Goal: Transaction & Acquisition: Purchase product/service

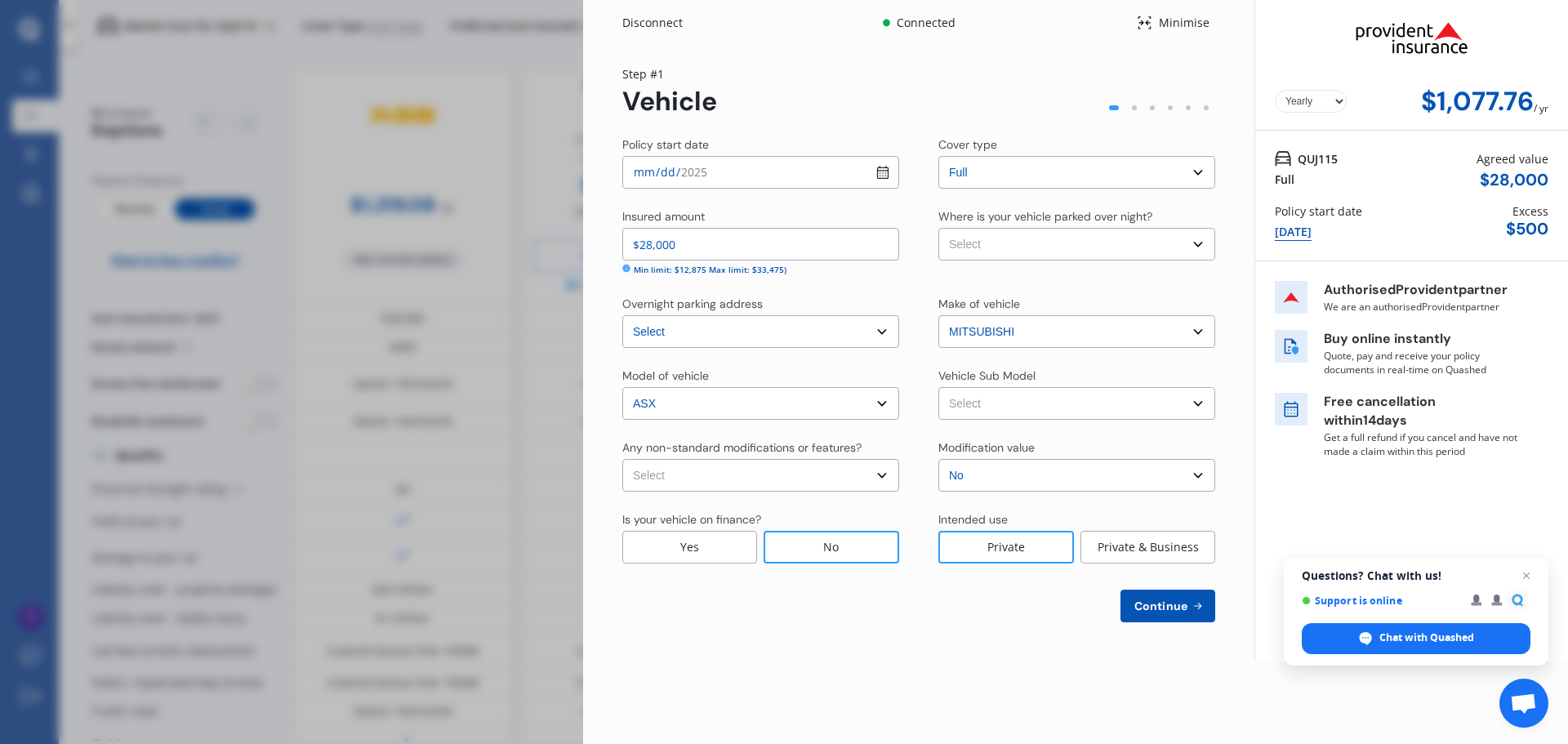
select select "full"
select select "[STREET_ADDRESS][PERSON_NAME]"
select select "MITSUBISHI"
select select "ASX"
select select "NO"
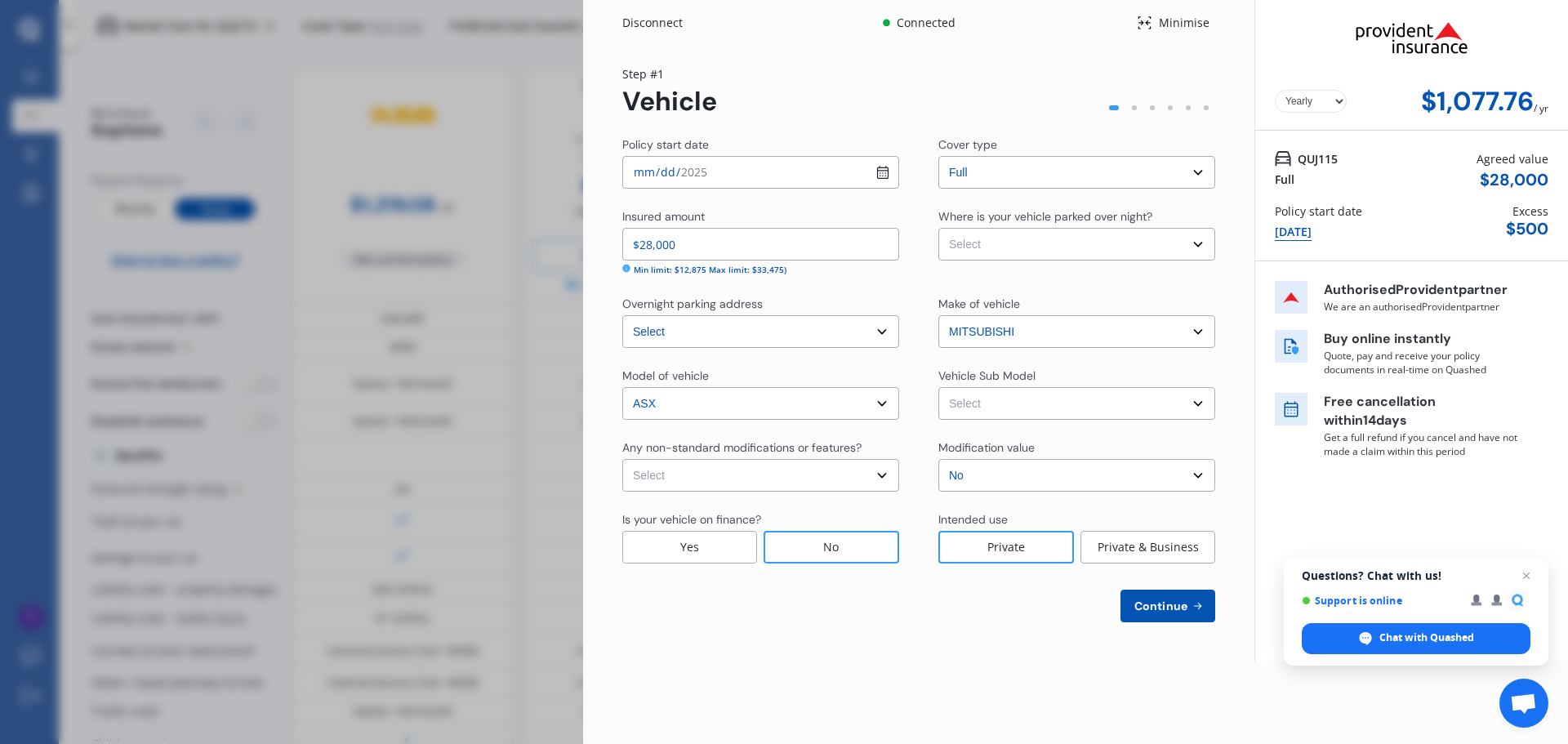
scroll to position [0, 105]
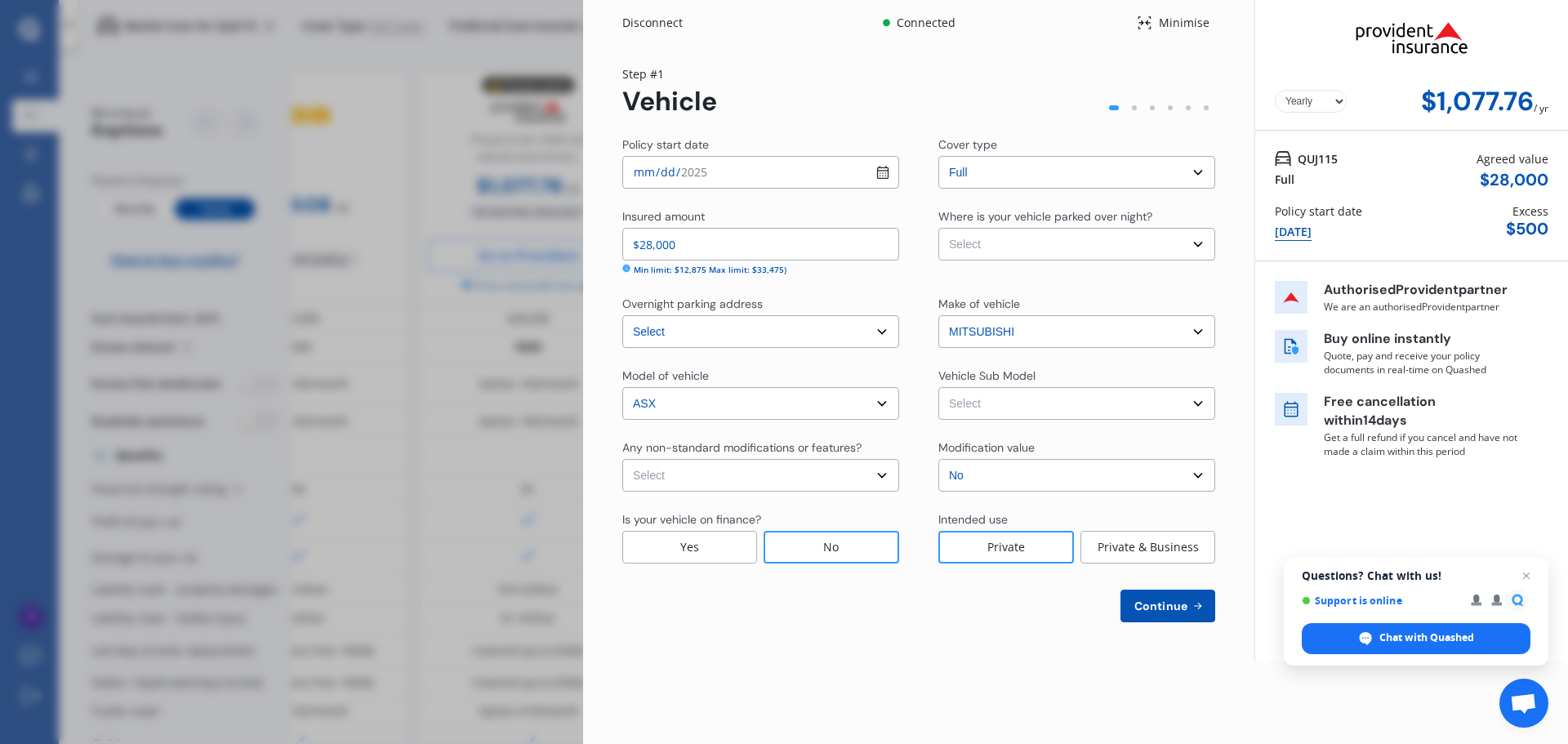
click at [650, 246] on input "$28,000" at bounding box center [760, 244] width 277 height 32
type input "$25,000"
click at [824, 482] on select "Select None [MEDICAL_DATA] System(NOS) Roll Cage Full Racing Harness" at bounding box center [760, 474] width 277 height 32
select select "none"
click at [622, 458] on select "Select None [MEDICAL_DATA] System(NOS) Roll Cage Full Racing Harness" at bounding box center [760, 474] width 277 height 32
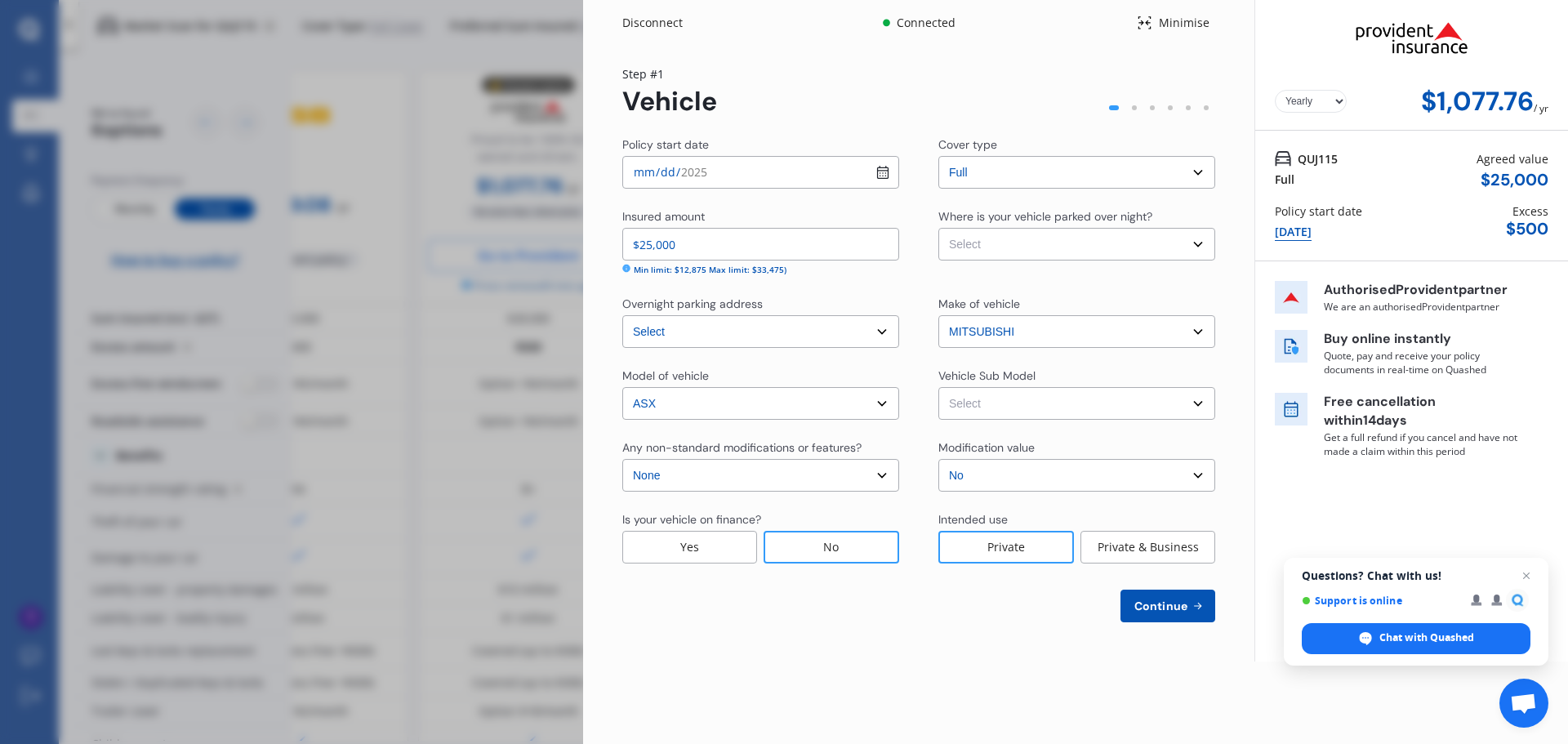
click at [1095, 250] on select "Select Garage (fully enclosed) Off Street Parking Other" at bounding box center [1076, 244] width 277 height 32
select select "OFF-STREET"
click at [938, 228] on select "Select Garage (fully enclosed) Off Street Parking Other" at bounding box center [1076, 244] width 277 height 32
click at [1016, 401] on select "Select ASX LS Wagon 5dr CVT 1sp 2.0i MY24" at bounding box center [1076, 403] width 277 height 32
click at [951, 369] on div "Vehicle Sub Model" at bounding box center [986, 375] width 97 height 17
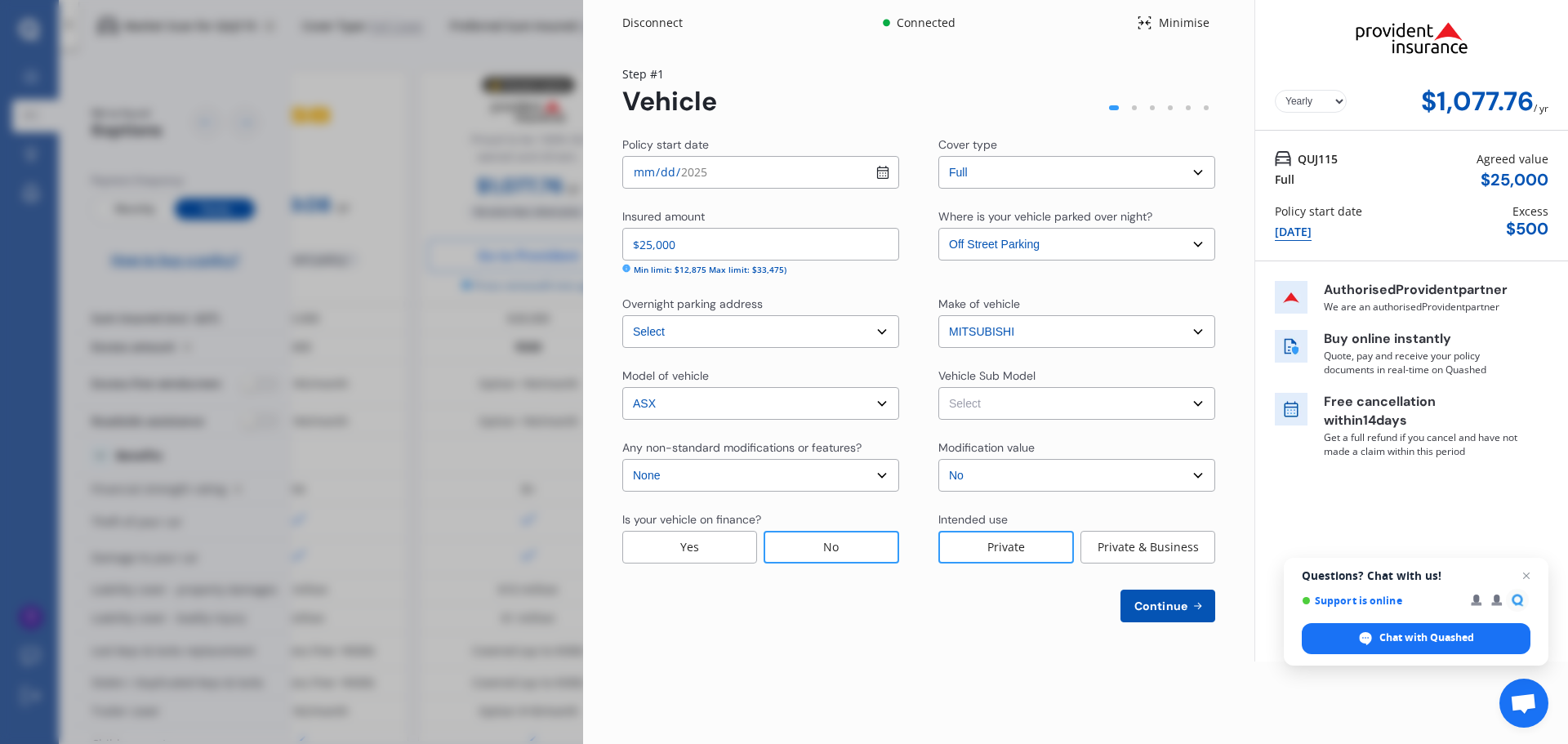
click at [1171, 615] on button "Continue" at bounding box center [1168, 605] width 94 height 32
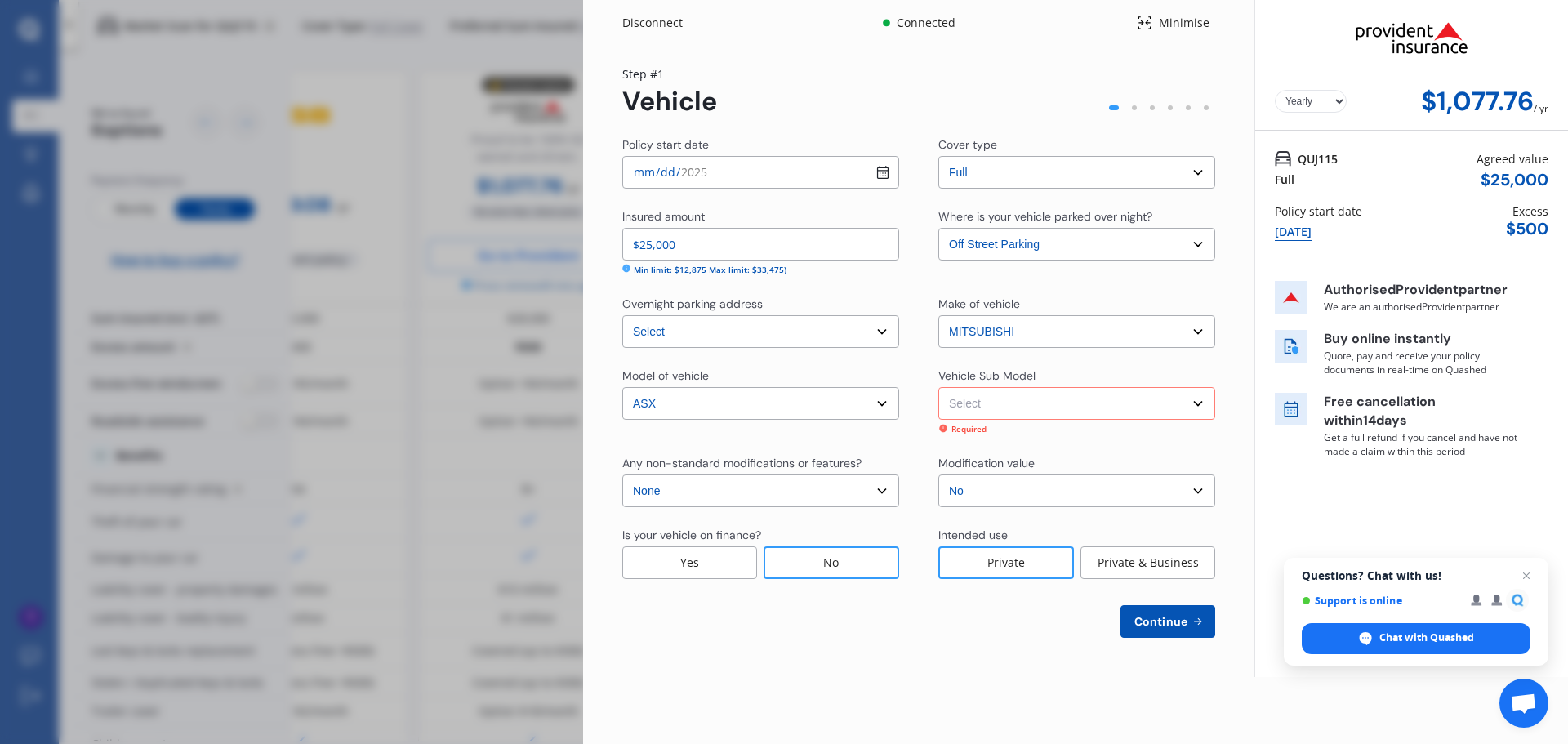
click at [1011, 407] on select "Select ASX LS Wagon 5dr CVT 1sp 2.0i MY24" at bounding box center [1076, 403] width 277 height 32
select select "NZVMITS2024AEAB"
click at [938, 387] on select "Select ASX LS Wagon 5dr CVT 1sp 2.0i MY24" at bounding box center [1076, 403] width 277 height 32
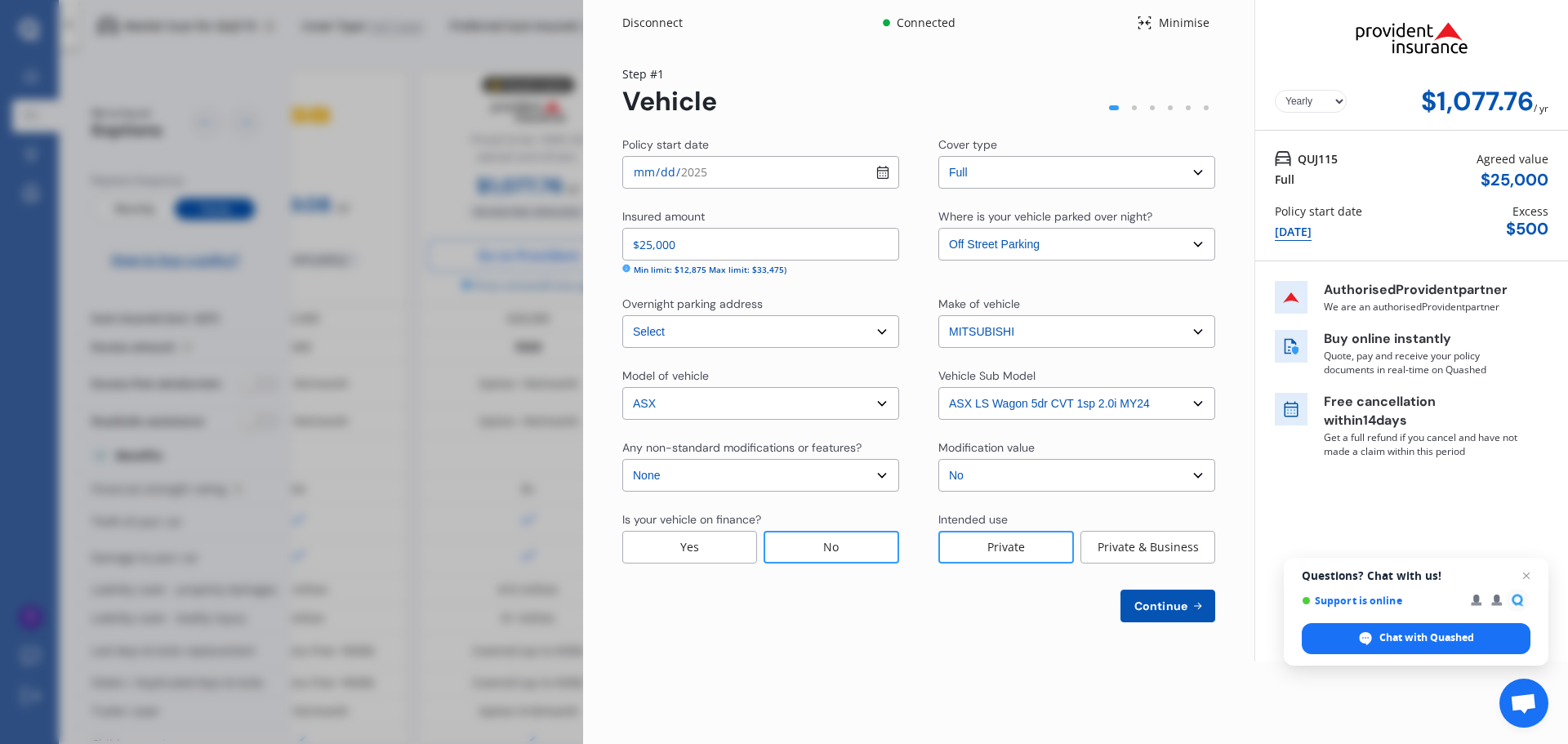
click at [1169, 608] on span "Continue" at bounding box center [1161, 605] width 59 height 13
select select "07"
select select "10"
select select "1969"
select select "NZ_FULL"
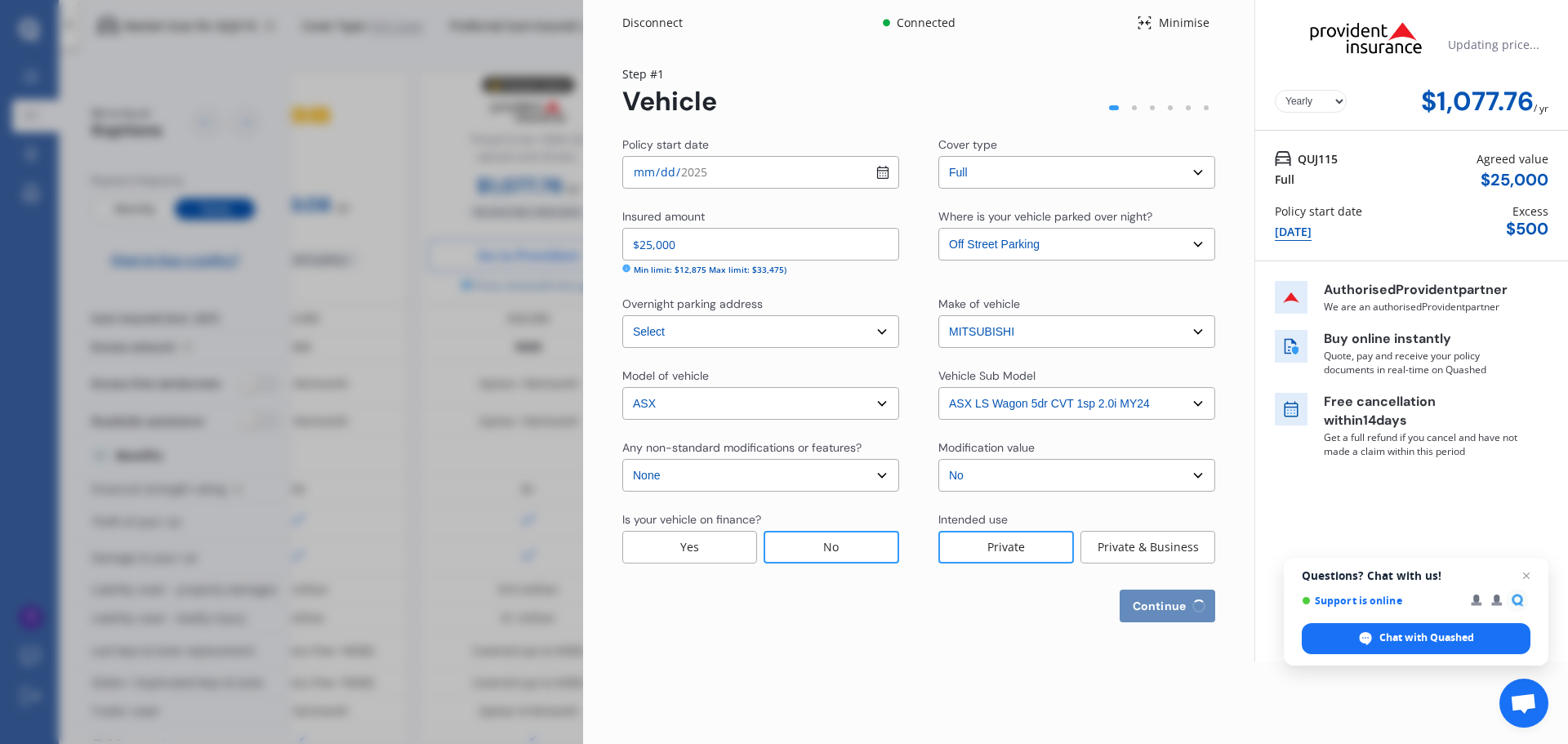
select select "0"
select select "25"
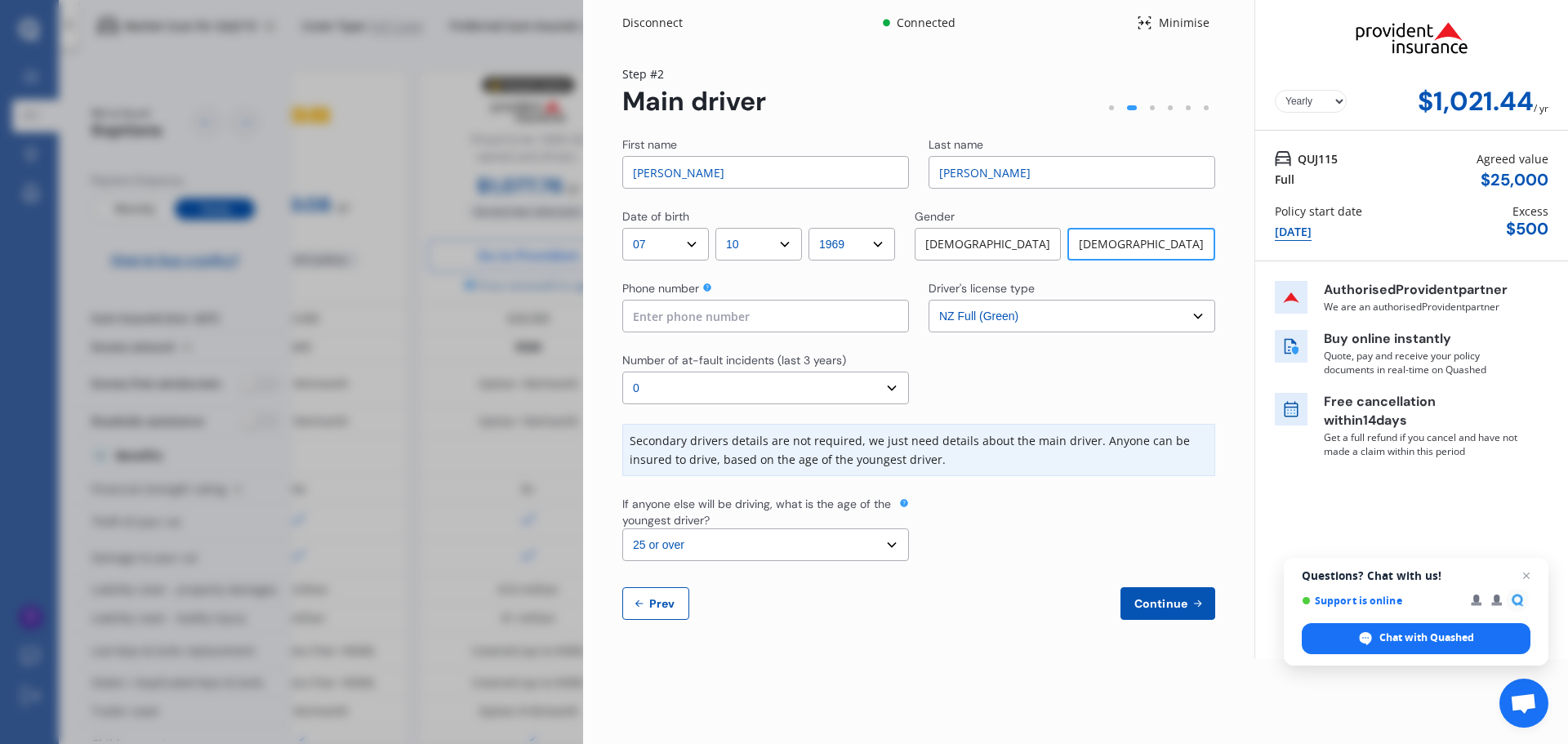
click at [812, 324] on input at bounding box center [765, 315] width 287 height 32
type input "0274572865"
click at [676, 382] on select "Select number of at-fault incidents (last 3 years) 0 1 2 3 4 5 or more" at bounding box center [765, 387] width 287 height 32
click at [622, 371] on select "Select number of at-fault incidents (last 3 years) 0 1 2 3 4 5 or more" at bounding box center [765, 387] width 287 height 32
click at [1058, 313] on select "Select driver's license type NZ Full (Green) NZ Supervised (Green) NZ Restricte…" at bounding box center [1072, 315] width 287 height 32
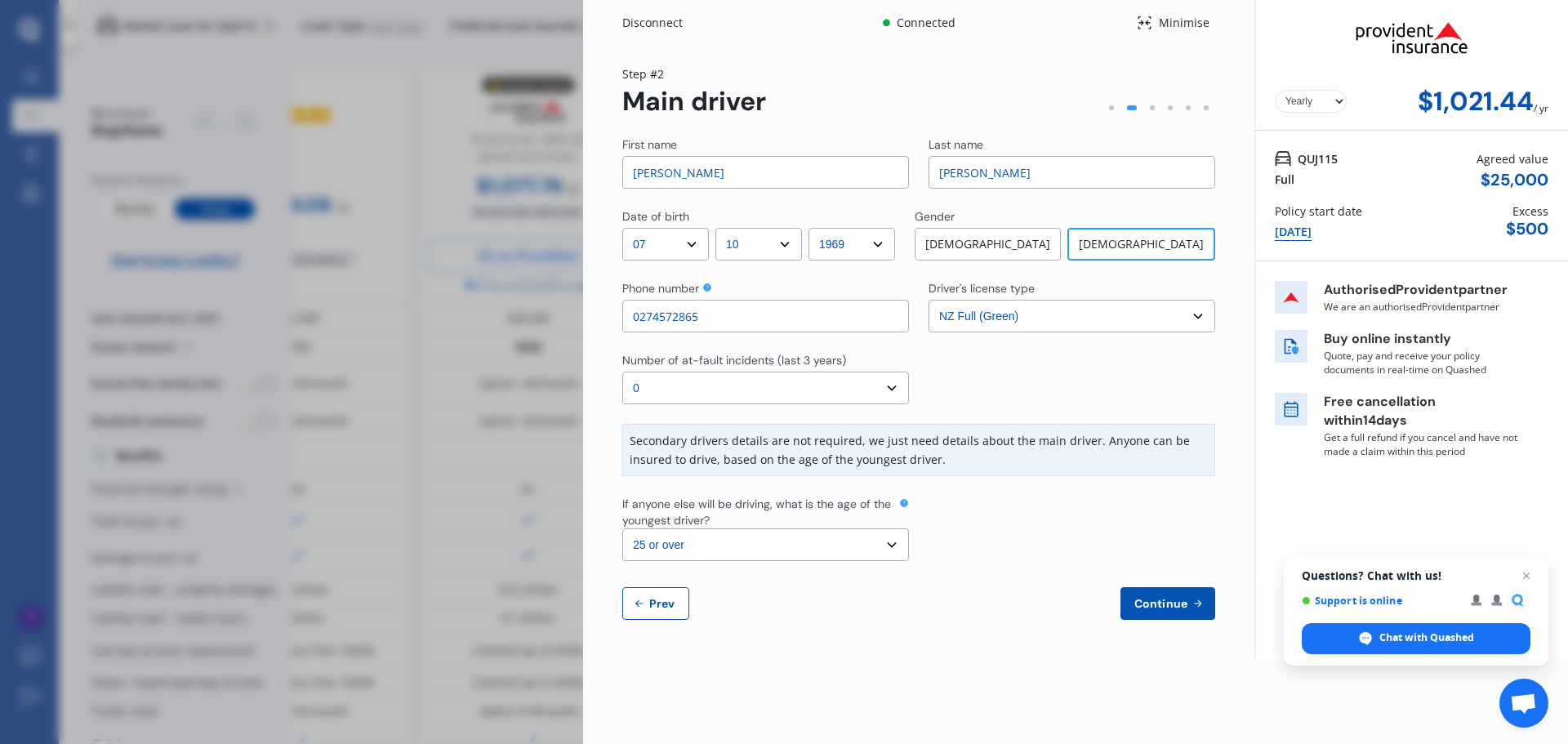
click at [1058, 313] on select "Select driver's license type NZ Full (Green) NZ Supervised (Green) NZ Restricte…" at bounding box center [1072, 315] width 287 height 32
click at [1173, 603] on span "Continue" at bounding box center [1161, 603] width 59 height 13
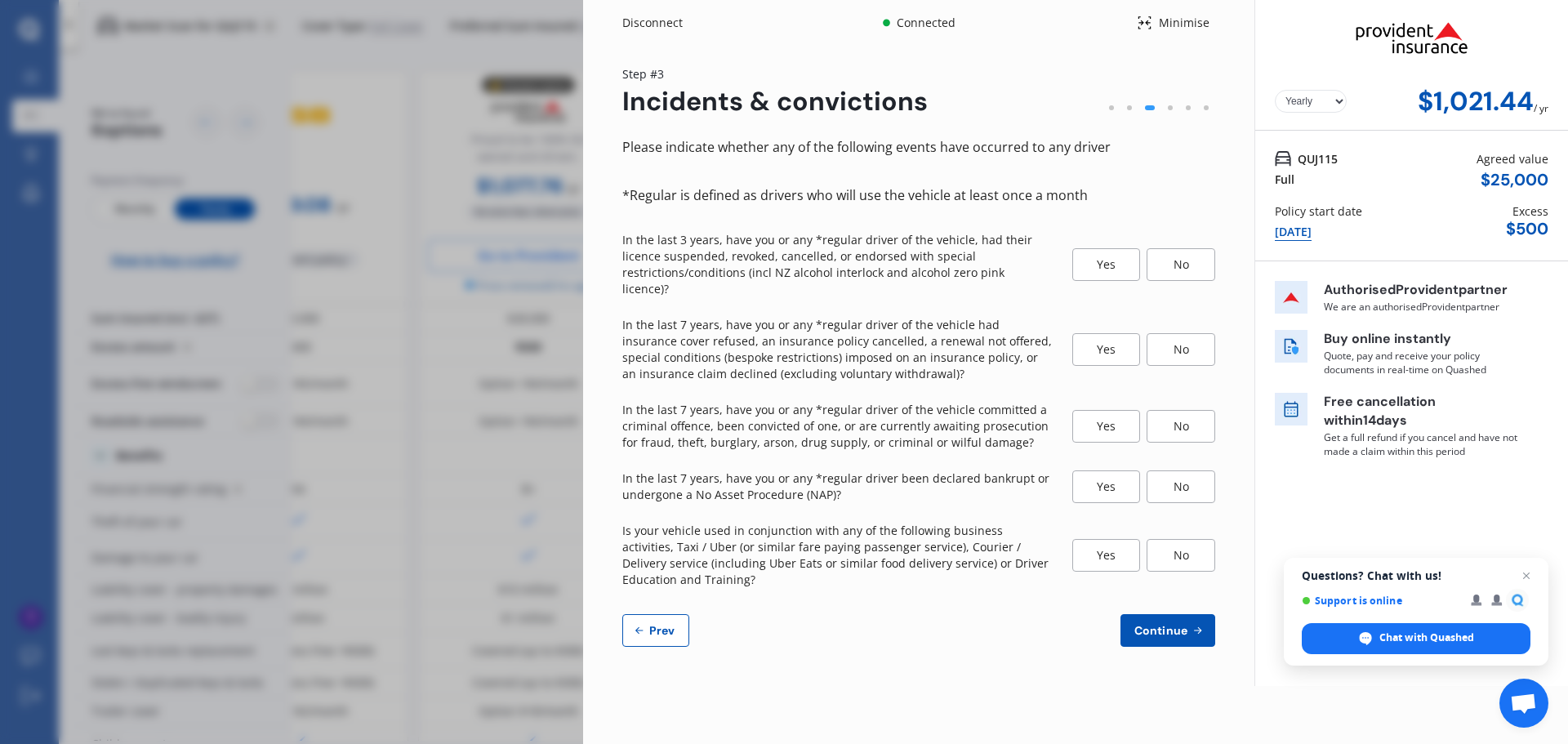
click at [1181, 257] on div "No" at bounding box center [1181, 264] width 69 height 32
click at [1196, 337] on div "No" at bounding box center [1181, 348] width 69 height 32
click at [1184, 420] on div "No" at bounding box center [1181, 425] width 69 height 32
click at [1178, 480] on div "No" at bounding box center [1181, 486] width 69 height 32
click at [1173, 539] on div "No" at bounding box center [1181, 555] width 69 height 32
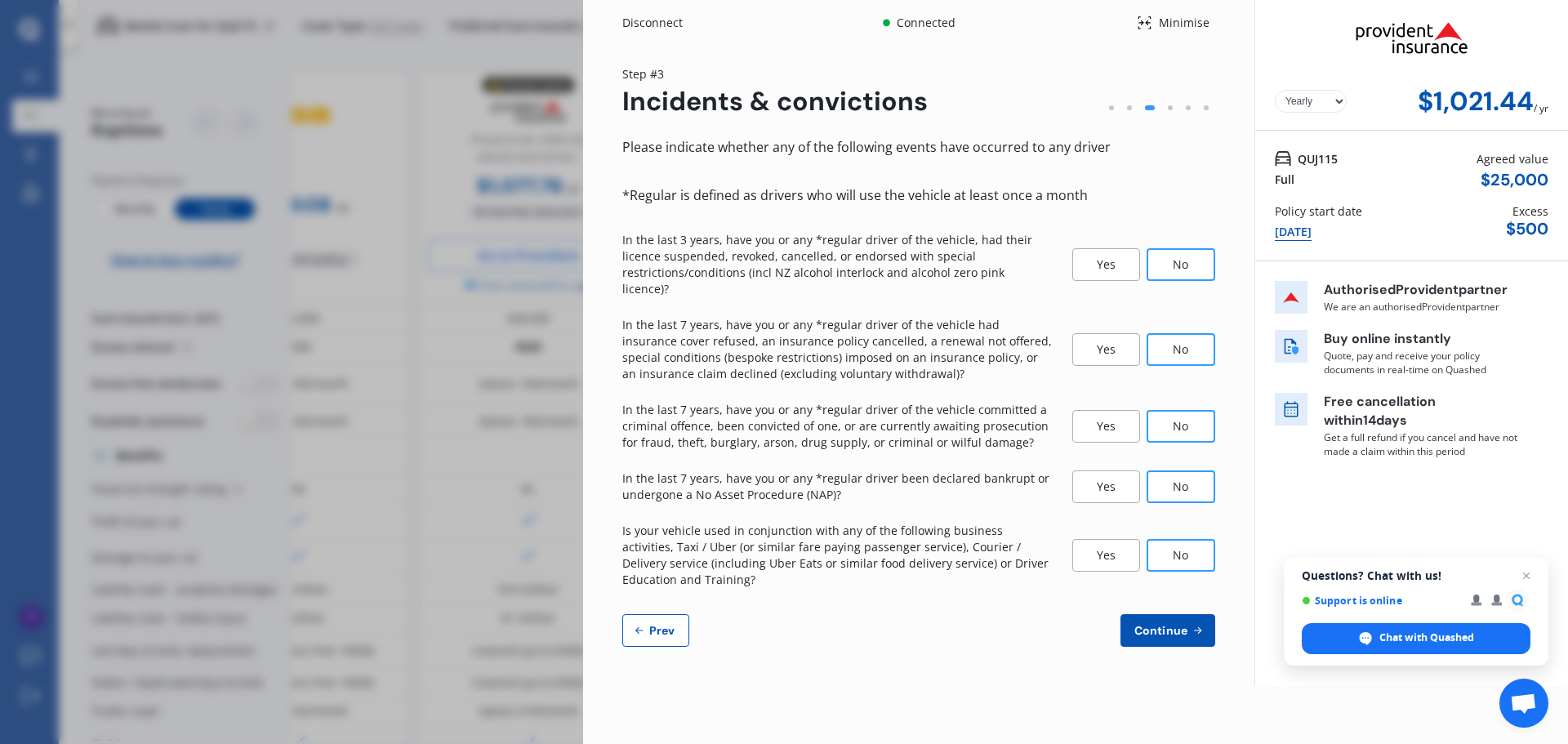
click at [1168, 623] on span "Continue" at bounding box center [1161, 630] width 59 height 13
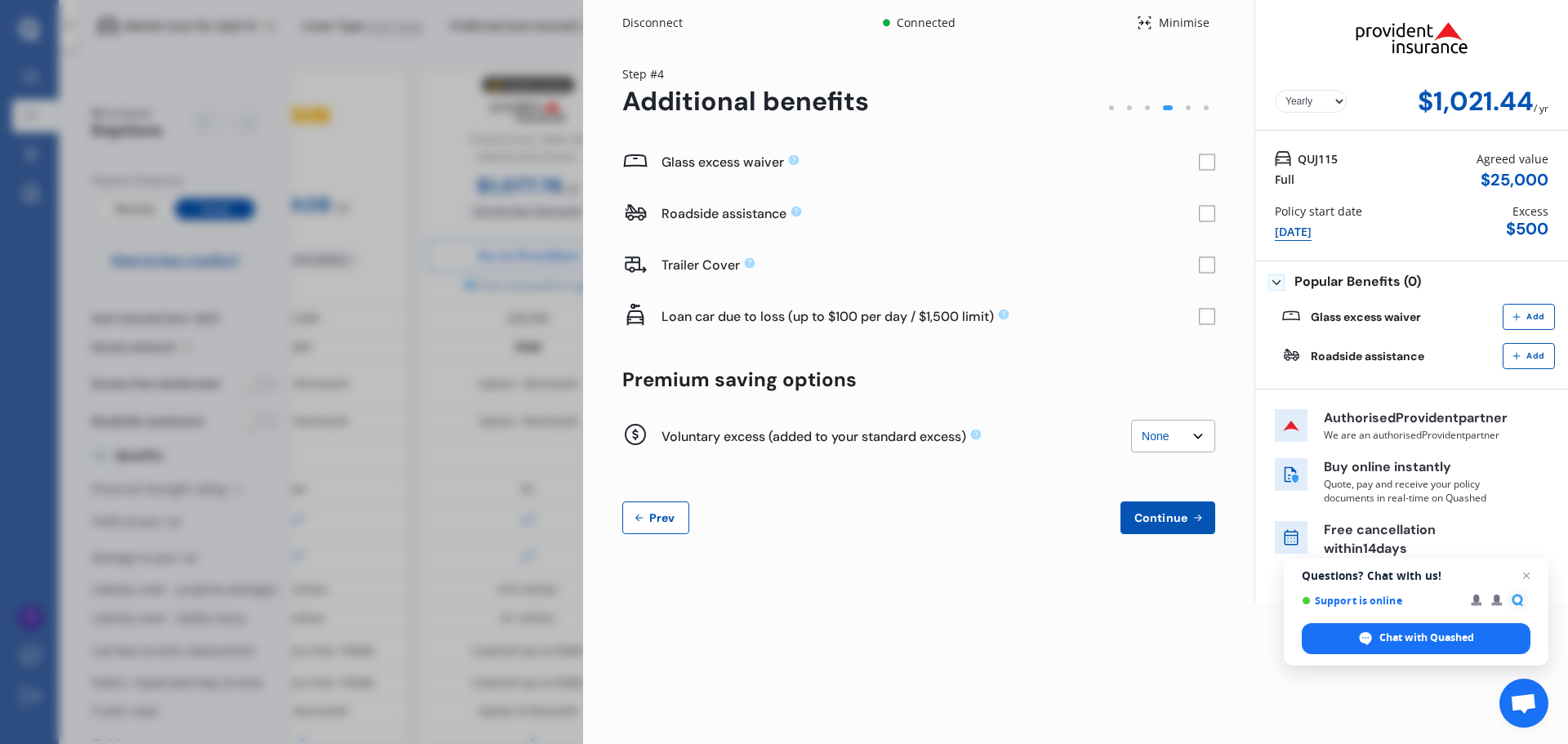
click at [1204, 164] on rect at bounding box center [1206, 162] width 17 height 17
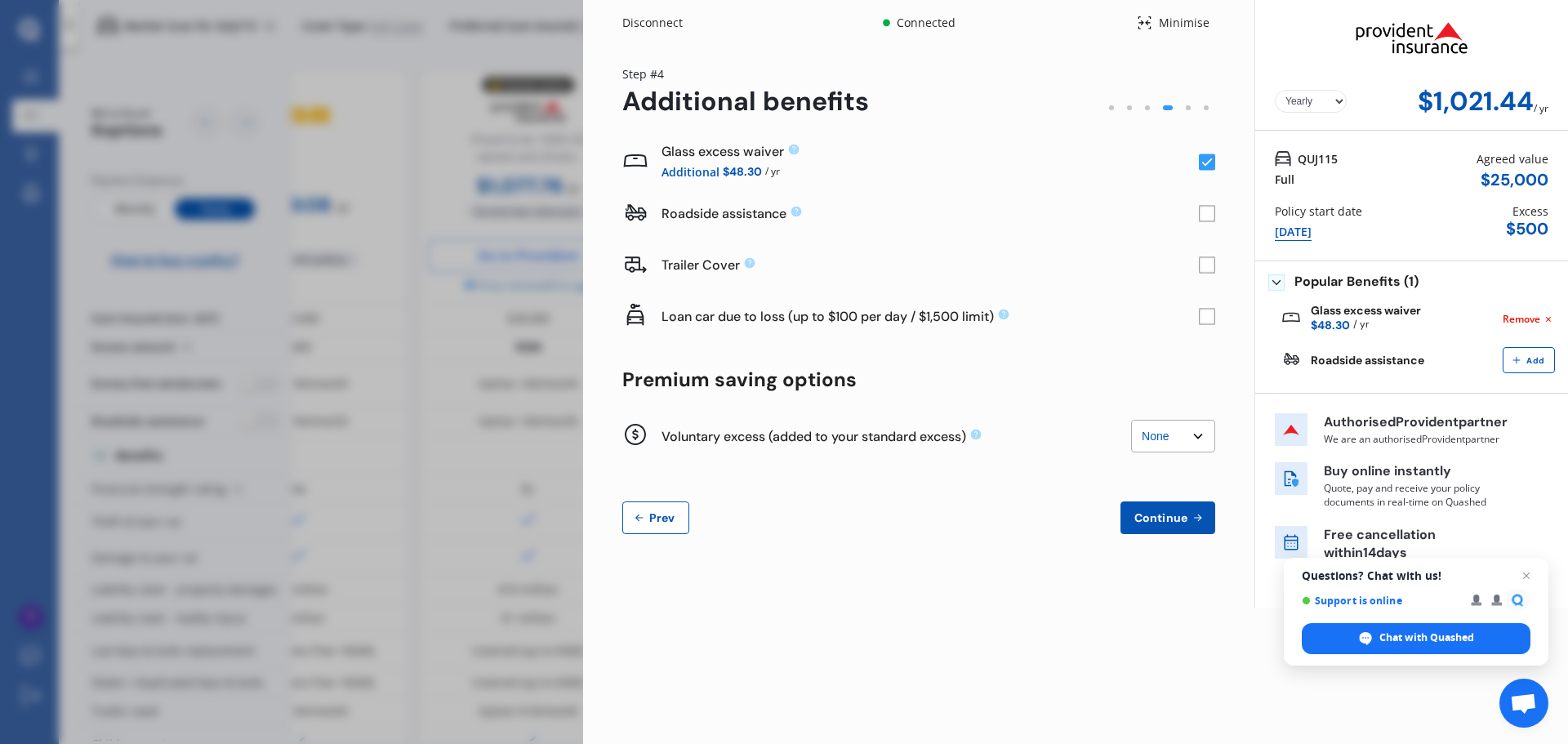
click at [1201, 318] on rect at bounding box center [1206, 316] width 17 height 17
click at [1166, 435] on select "None $200 $450 $700 $950 $1,200 $1,700" at bounding box center [1173, 436] width 84 height 32
click at [1131, 420] on select "None $200 $450 $700 $950 $1,200 $1,700" at bounding box center [1173, 436] width 84 height 32
click at [1151, 444] on select "None $200 $450 $700 $950 $1,200 $1,700" at bounding box center [1173, 436] width 84 height 32
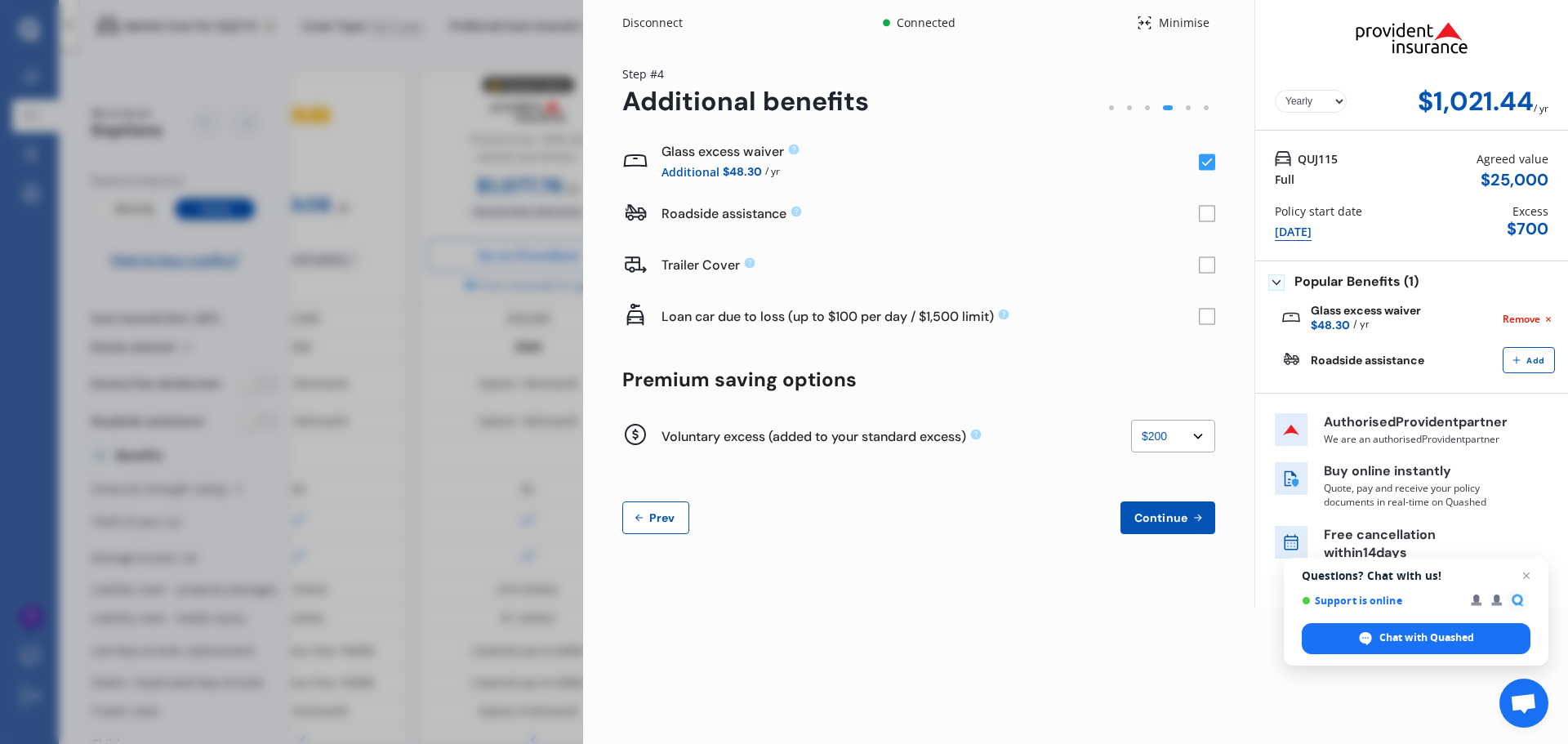
select select "0"
click at [1131, 420] on select "None $200 $450 $700 $950 $1,200 $1,700" at bounding box center [1173, 436] width 84 height 32
click at [1155, 516] on span "Continue" at bounding box center [1161, 517] width 59 height 13
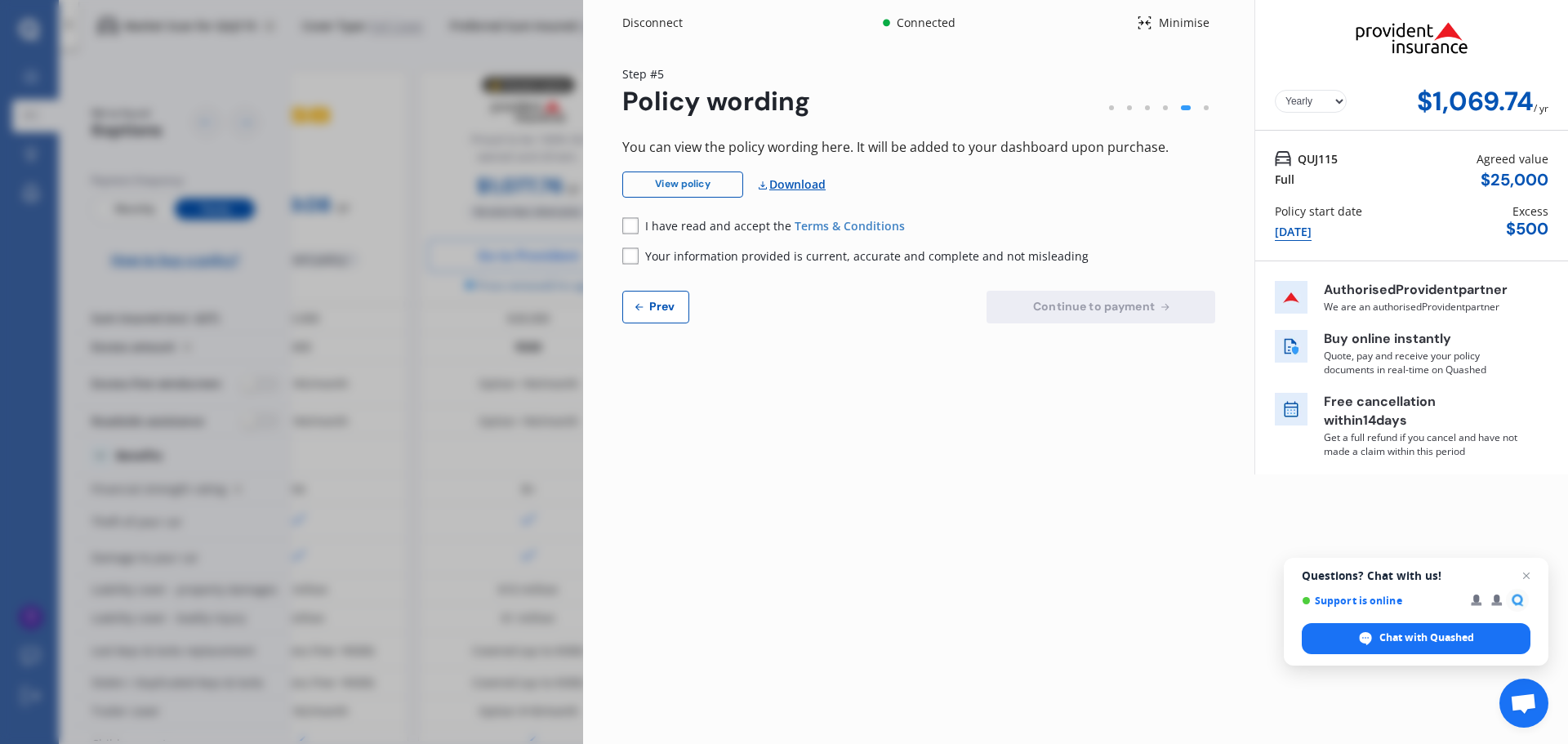
click at [682, 185] on link "View policy" at bounding box center [682, 184] width 121 height 26
click at [623, 234] on div "I have read and accept the Terms & Conditions Your information provided is curr…" at bounding box center [918, 241] width 593 height 47
click at [633, 223] on rect at bounding box center [630, 225] width 17 height 17
click at [635, 261] on rect at bounding box center [630, 255] width 17 height 17
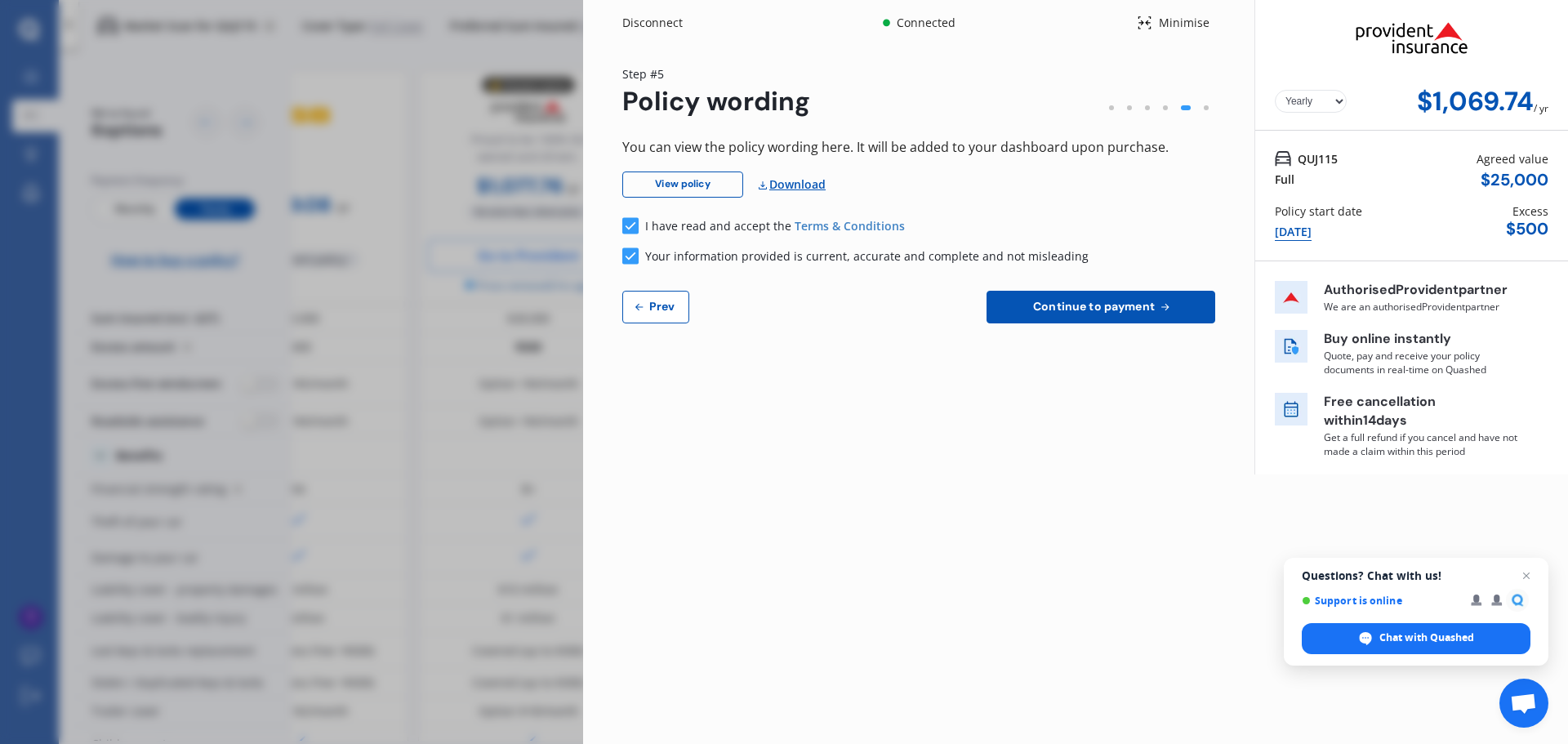
click at [1101, 313] on span "Continue to payment" at bounding box center [1094, 306] width 128 height 13
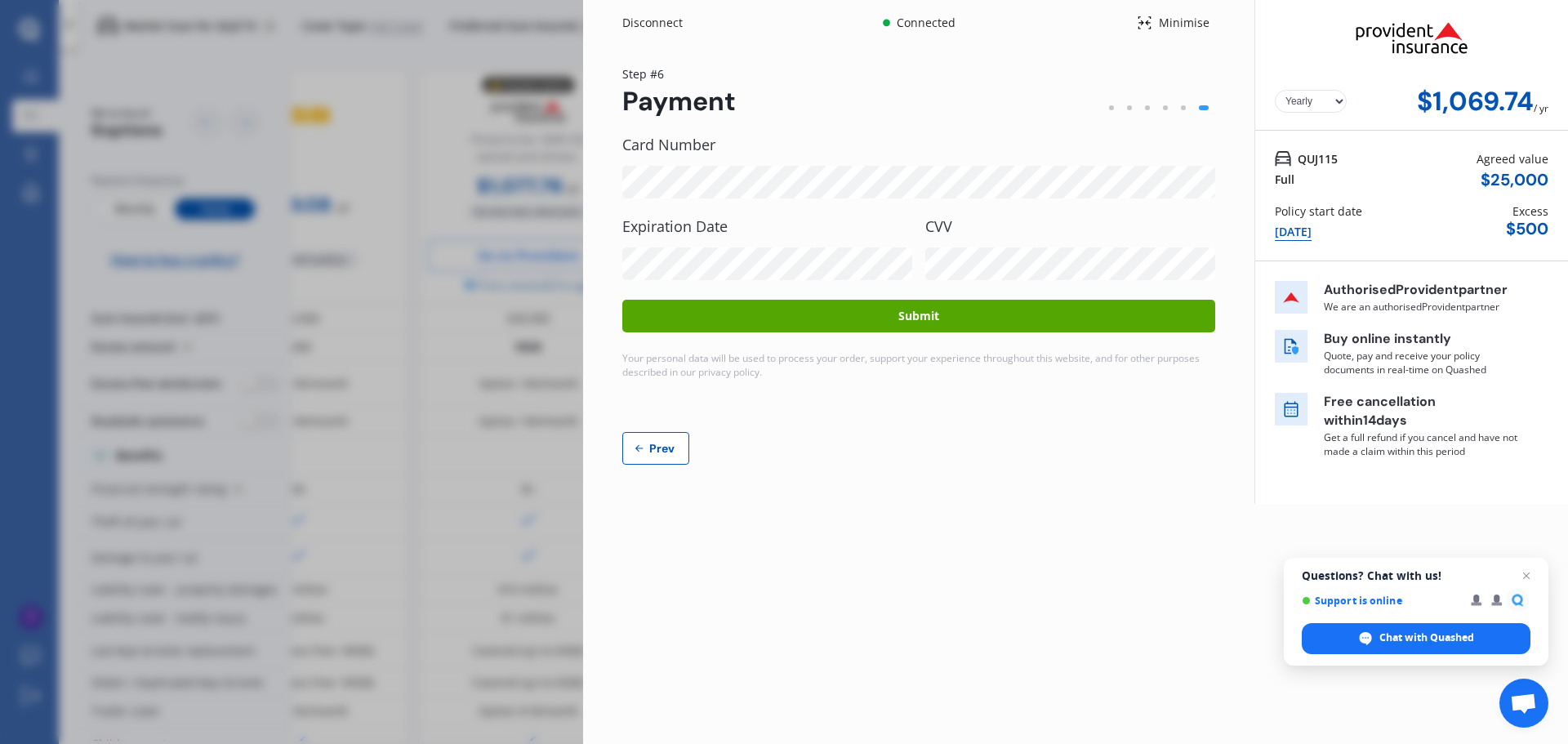
click at [945, 322] on button "Submit" at bounding box center [918, 315] width 593 height 32
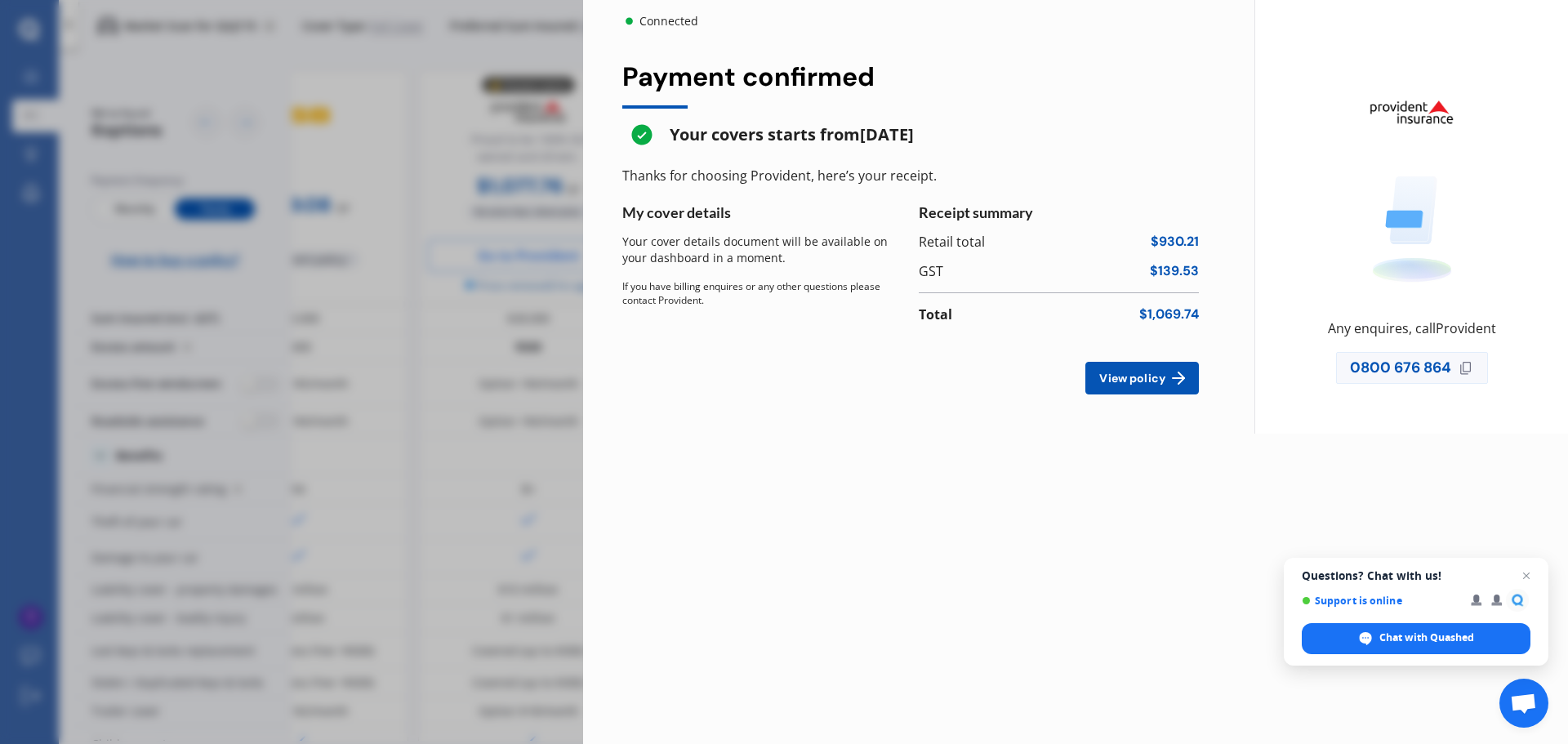
click at [1109, 388] on button "View policy" at bounding box center [1142, 377] width 114 height 32
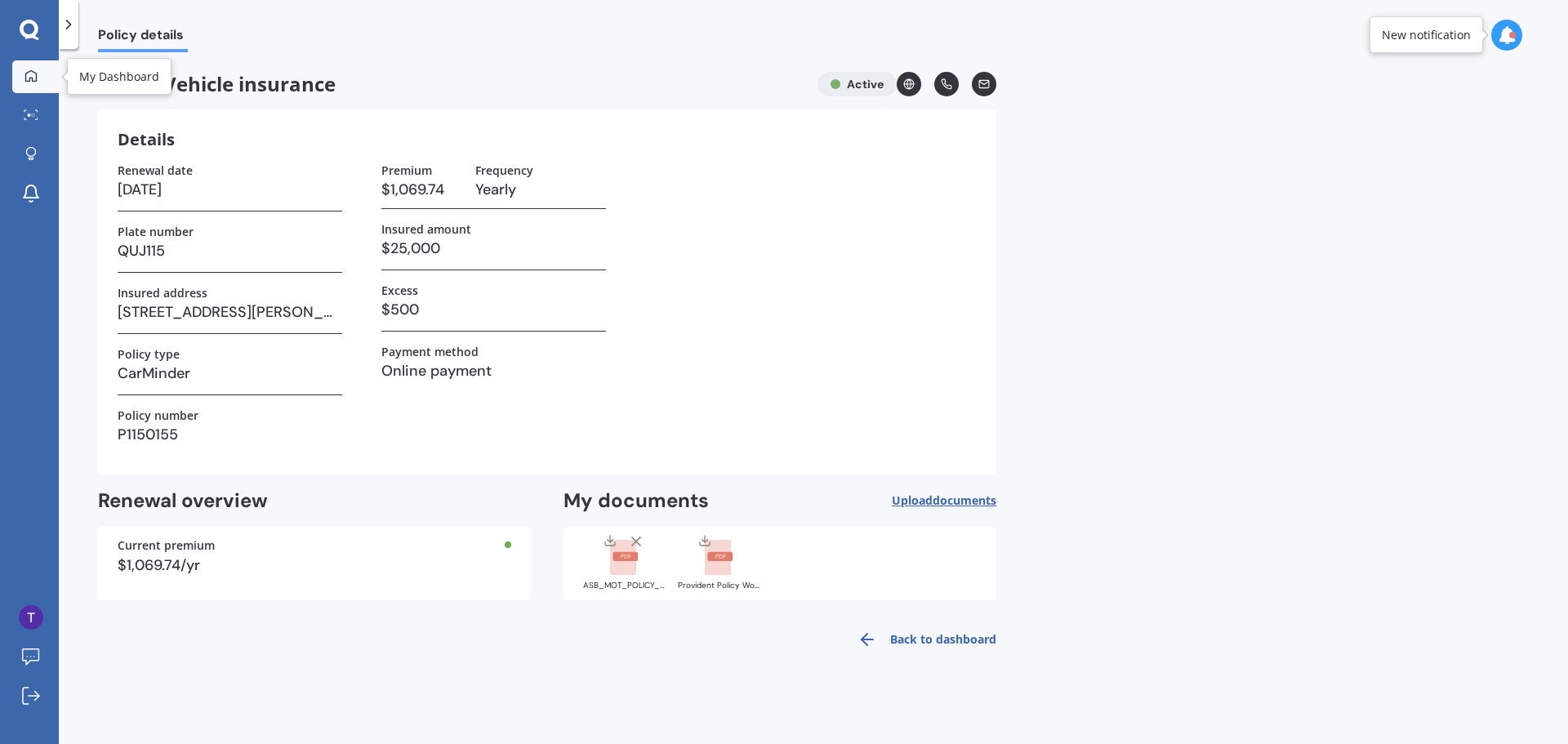
click at [36, 76] on icon at bounding box center [31, 74] width 11 height 11
